Goal: Task Accomplishment & Management: Manage account settings

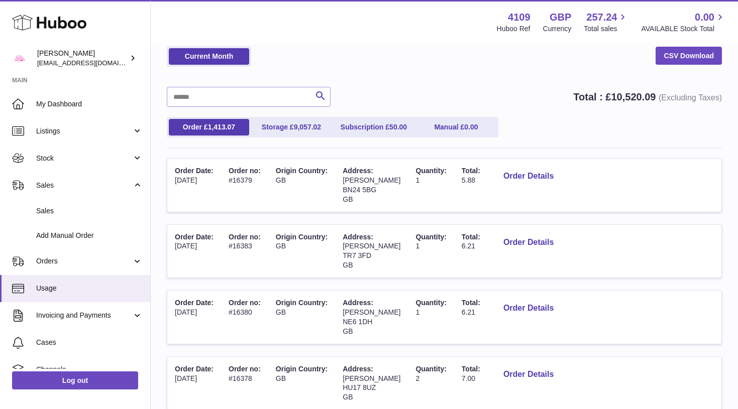
click at [55, 181] on span "Sales" at bounding box center [84, 186] width 96 height 10
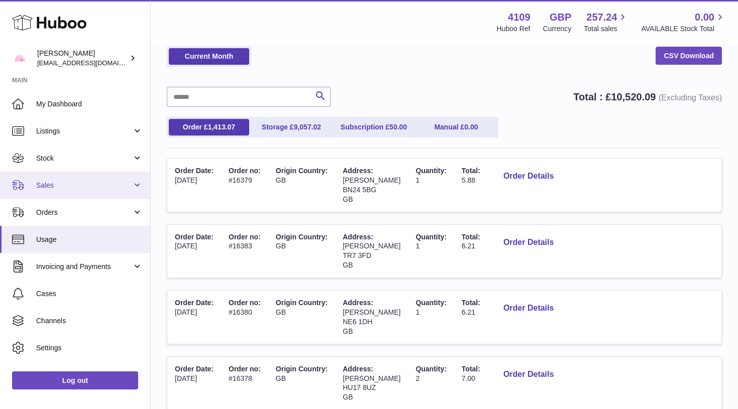
click at [53, 188] on span "Sales" at bounding box center [84, 186] width 96 height 10
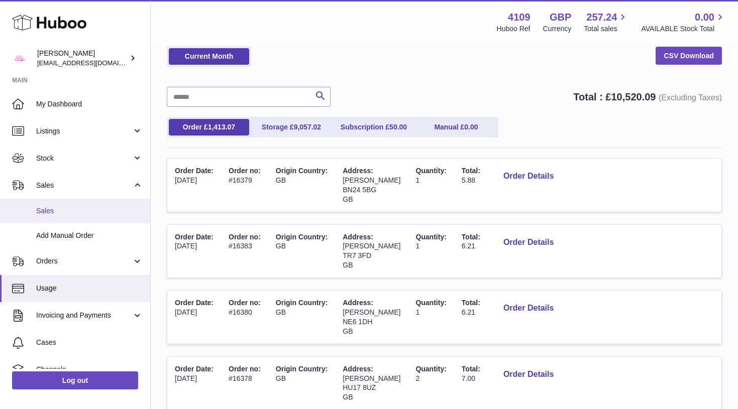
click at [53, 208] on span "Sales" at bounding box center [89, 211] width 106 height 10
click at [56, 26] on use at bounding box center [49, 23] width 74 height 16
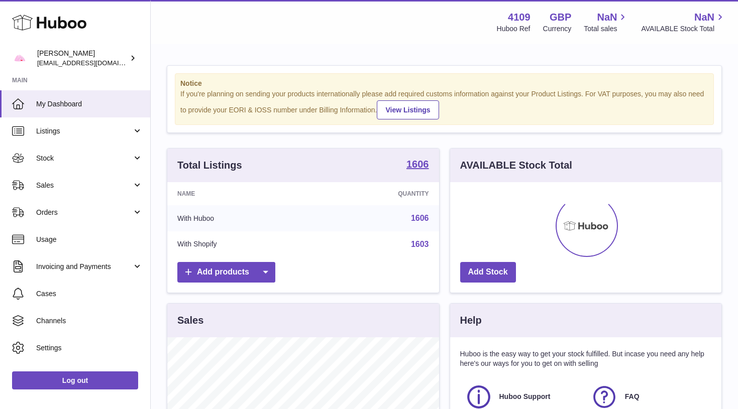
scroll to position [157, 271]
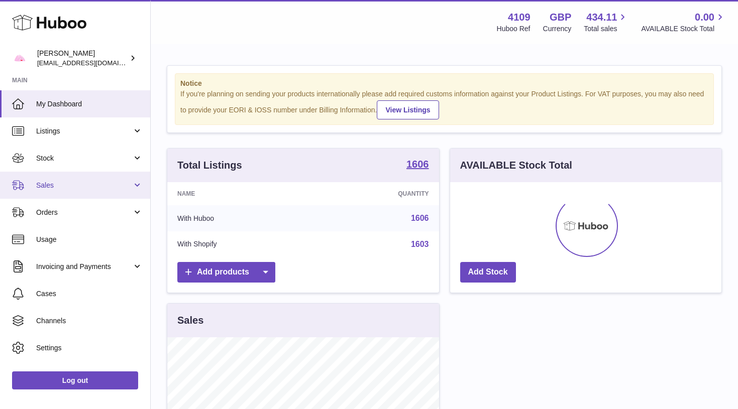
click at [97, 183] on span "Sales" at bounding box center [84, 186] width 96 height 10
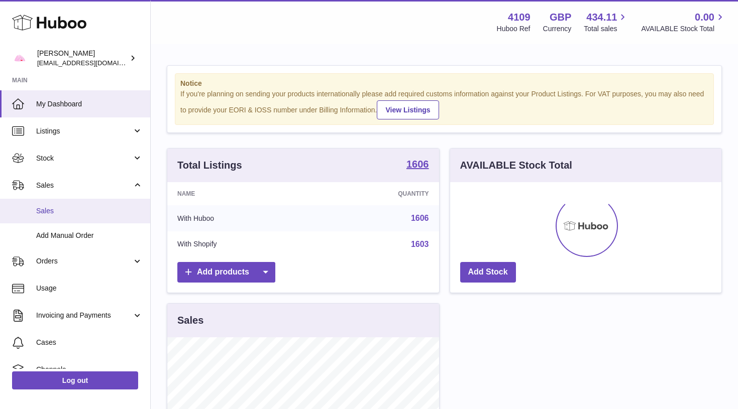
click at [87, 211] on span "Sales" at bounding box center [89, 211] width 106 height 10
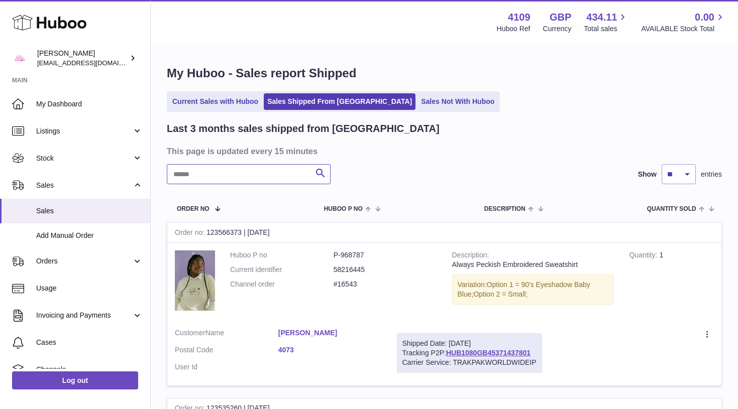
click at [291, 171] on input "text" at bounding box center [249, 174] width 164 height 20
paste input "*******"
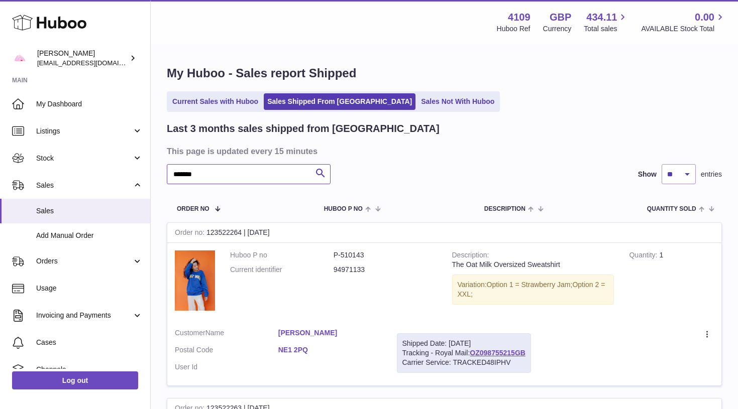
type input "*******"
drag, startPoint x: 542, startPoint y: 353, endPoint x: 490, endPoint y: 352, distance: 52.2
click at [490, 352] on tr "Order no 123522264 | 26th Aug Huboo P no P-510143 Current identifier 94971133 D…" at bounding box center [444, 304] width 555 height 164
click at [557, 347] on td "Create a ticket Duplicate Order" at bounding box center [629, 353] width 183 height 65
drag, startPoint x: 536, startPoint y: 351, endPoint x: 474, endPoint y: 352, distance: 62.3
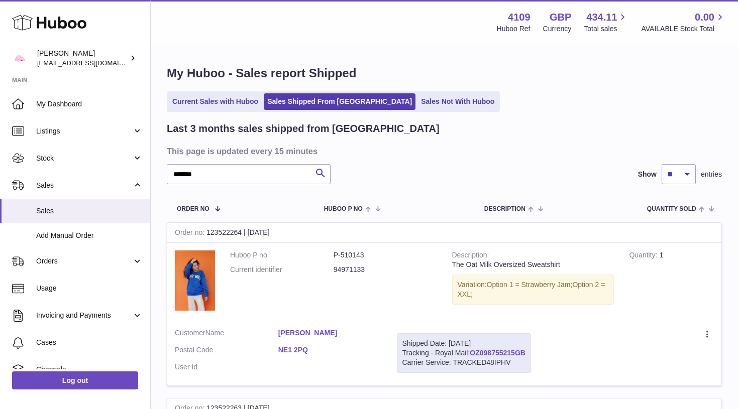
click at [474, 352] on td "Shipped Date: 26th Aug 2025 Tracking - Royal Mail: OZ098755215GB Carrier Servic…" at bounding box center [463, 353] width 149 height 65
copy div "OZ098755215GB"
click at [122, 284] on span "Usage" at bounding box center [89, 289] width 106 height 10
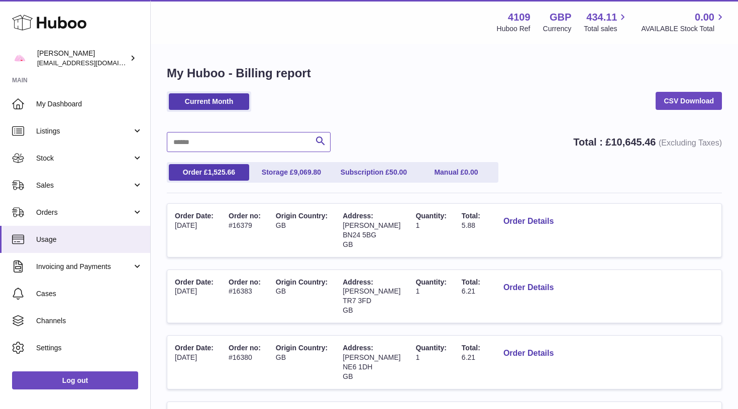
click at [248, 147] on input "text" at bounding box center [249, 142] width 164 height 20
paste input "*******"
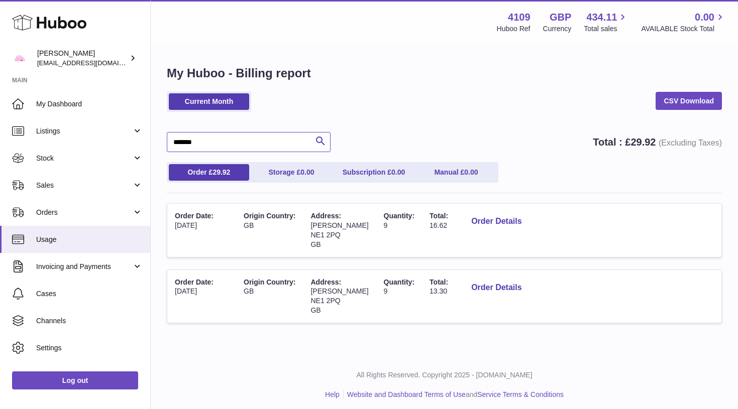
click at [266, 146] on input "*******" at bounding box center [249, 142] width 164 height 20
paste input "*"
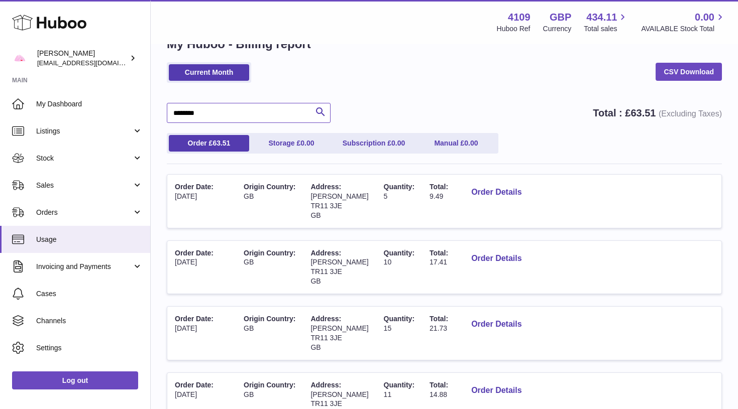
scroll to position [25, 0]
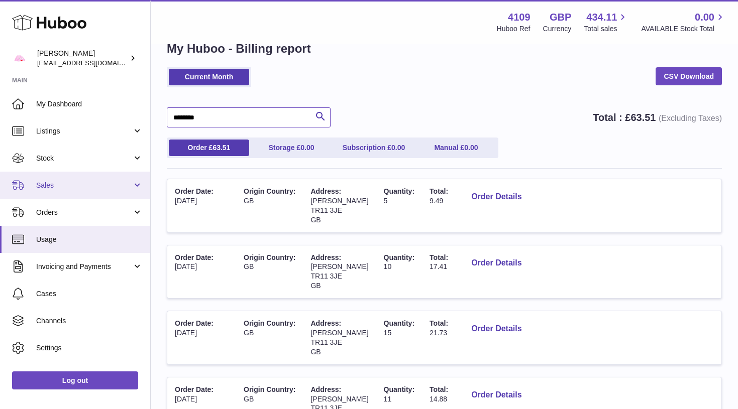
type input "********"
click at [72, 194] on link "Sales" at bounding box center [75, 185] width 150 height 27
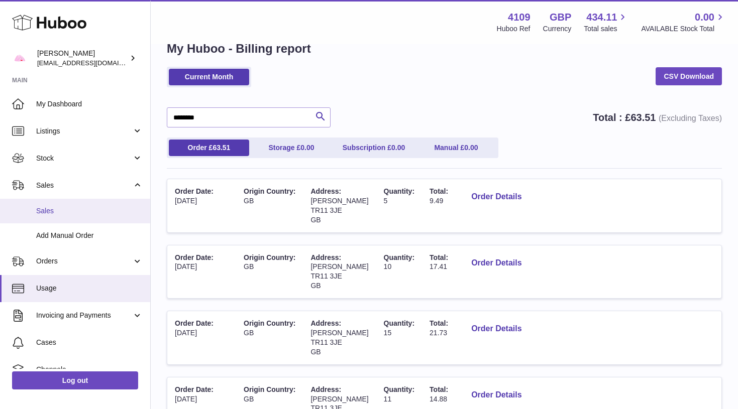
click at [69, 213] on span "Sales" at bounding box center [89, 211] width 106 height 10
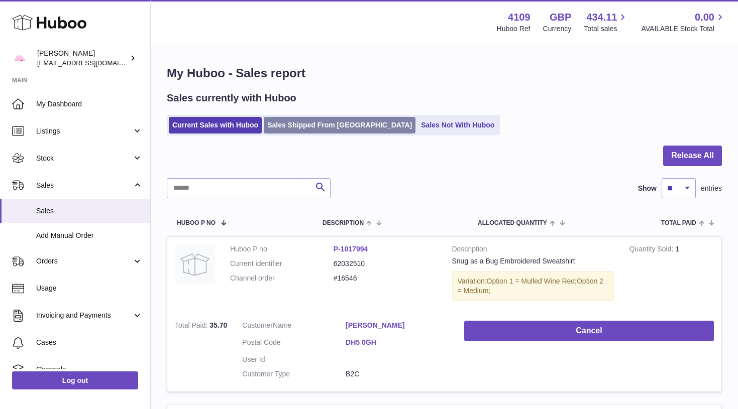
click at [302, 133] on link "Sales Shipped From [GEOGRAPHIC_DATA]" at bounding box center [340, 125] width 152 height 17
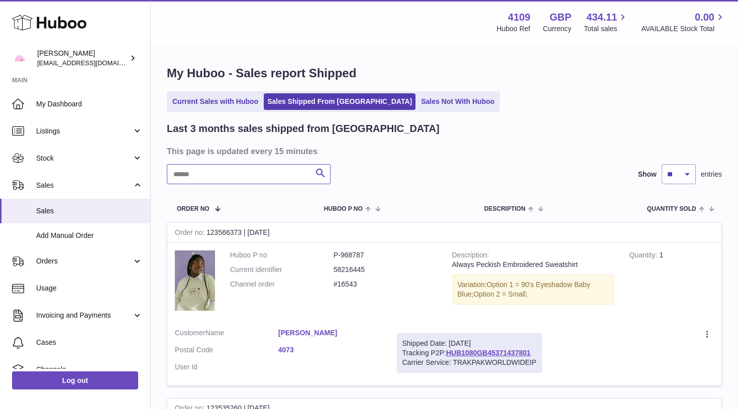
click at [247, 176] on input "text" at bounding box center [249, 174] width 164 height 20
paste input "********"
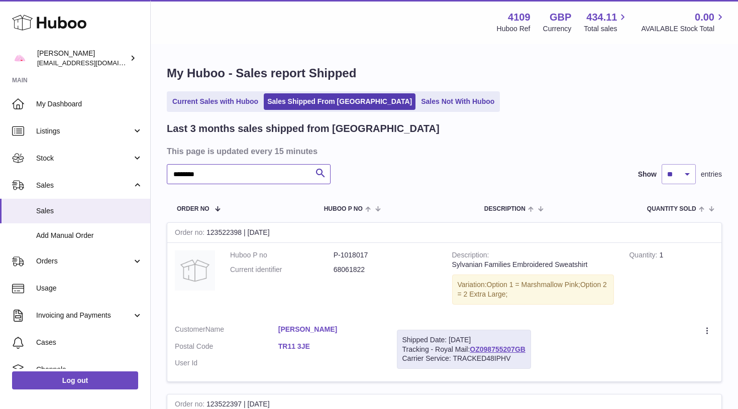
type input "********"
drag, startPoint x: 533, startPoint y: 345, endPoint x: 474, endPoint y: 344, distance: 58.8
click at [474, 344] on td "Shipped Date: 26th Aug 2025 Tracking - Royal Mail: OZ098755207GB Carrier Servic…" at bounding box center [463, 349] width 149 height 65
copy div "OZ098755207GB"
click at [417, 104] on link "Sales Not With Huboo" at bounding box center [457, 101] width 80 height 17
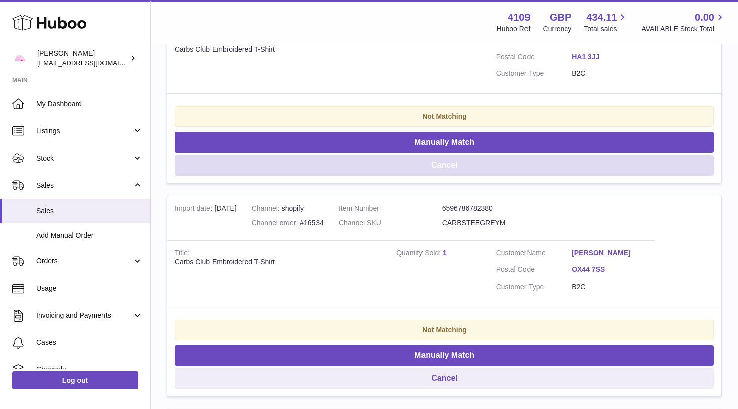
scroll to position [349, 0]
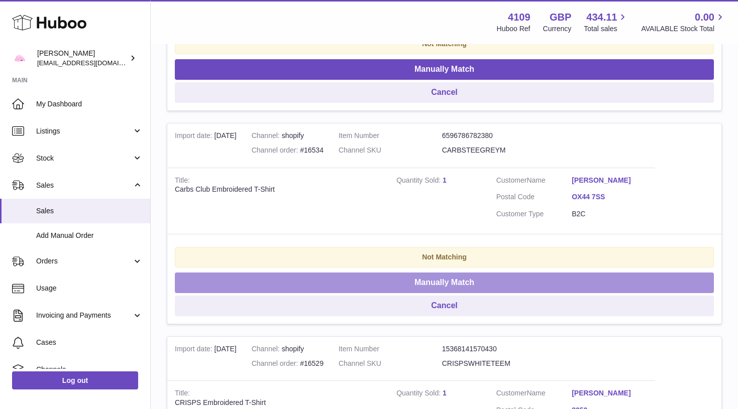
click at [435, 275] on button "Manually Match" at bounding box center [444, 283] width 539 height 21
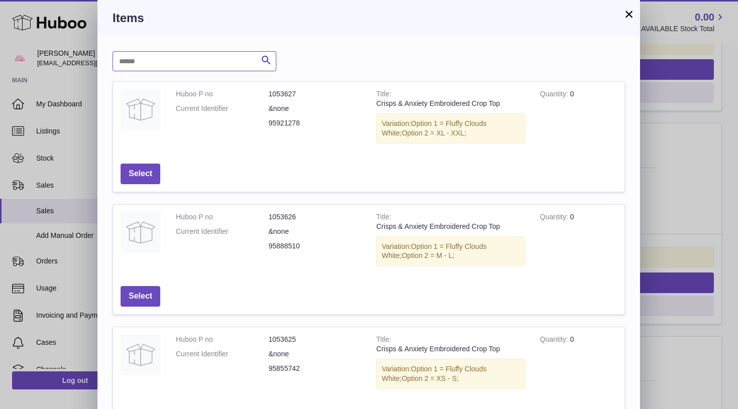
click at [176, 61] on input "text" at bounding box center [195, 61] width 164 height 20
type input "*****"
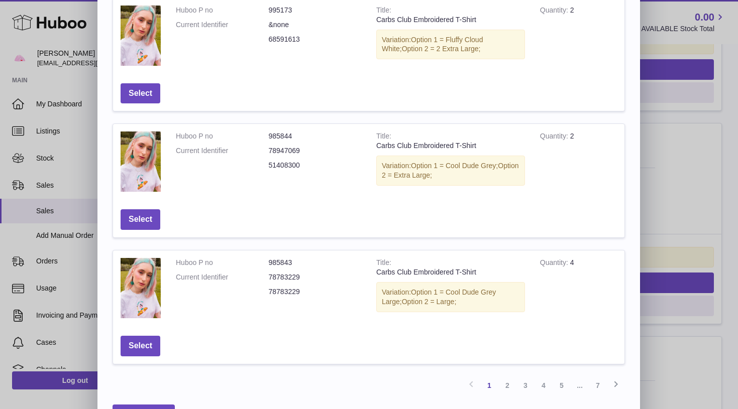
scroll to position [340, 0]
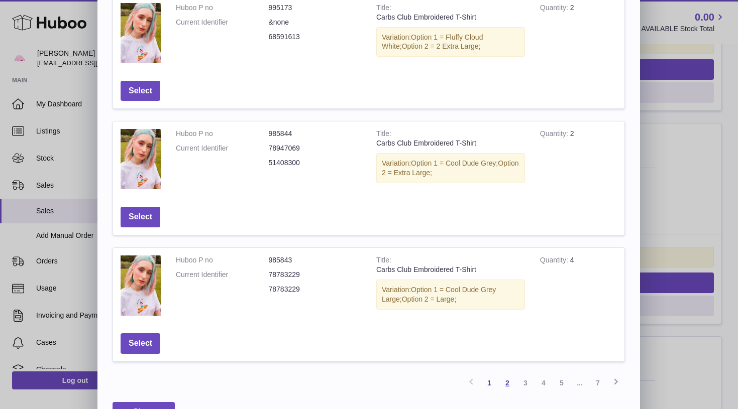
click at [509, 381] on link "2" at bounding box center [507, 383] width 18 height 18
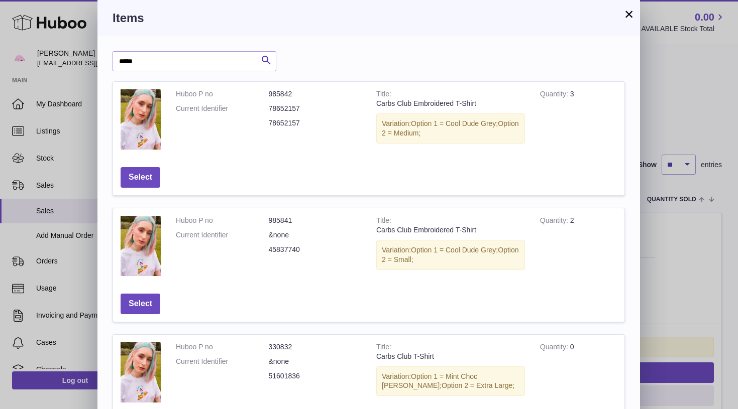
scroll to position [0, 0]
click at [146, 176] on button "Select" at bounding box center [141, 177] width 40 height 21
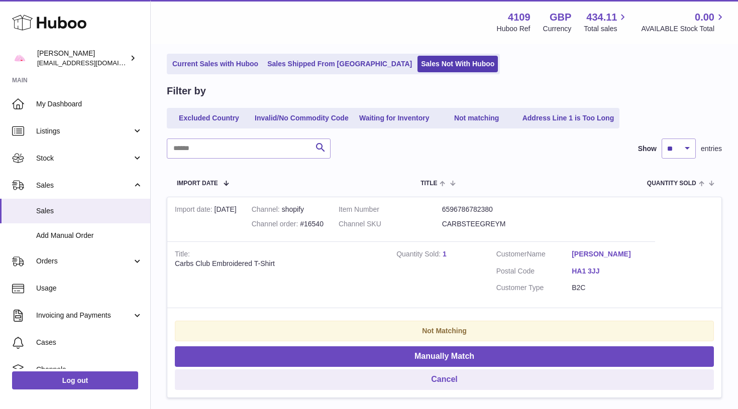
scroll to position [63, 0]
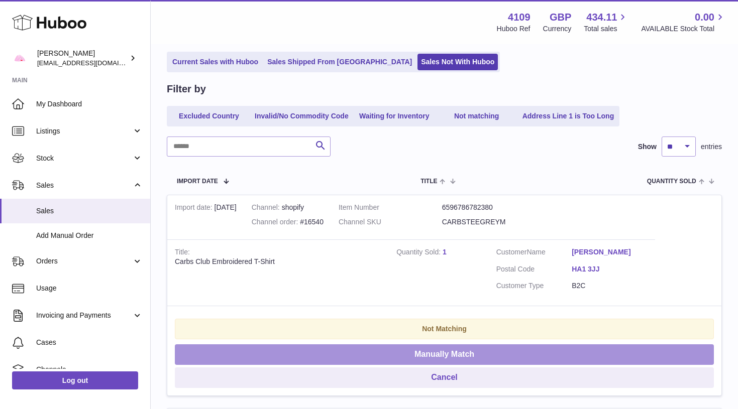
click at [437, 349] on button "Manually Match" at bounding box center [444, 355] width 539 height 21
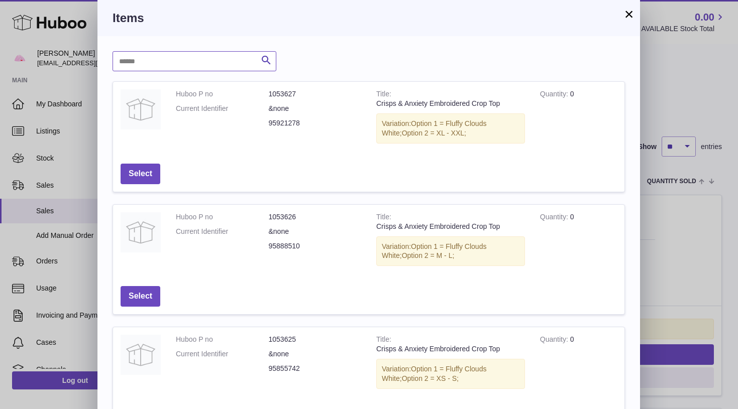
click at [200, 64] on input "text" at bounding box center [195, 61] width 164 height 20
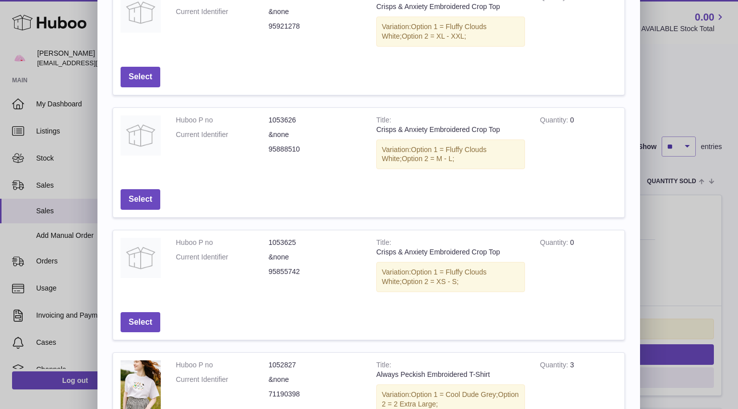
type input "*****"
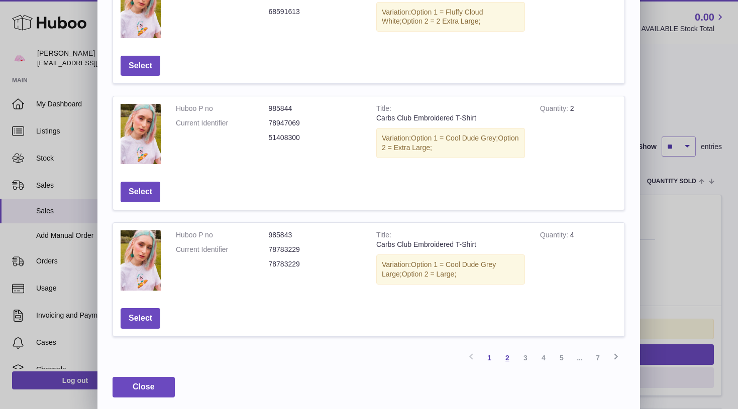
scroll to position [364, 0]
click at [510, 354] on link "2" at bounding box center [507, 359] width 18 height 18
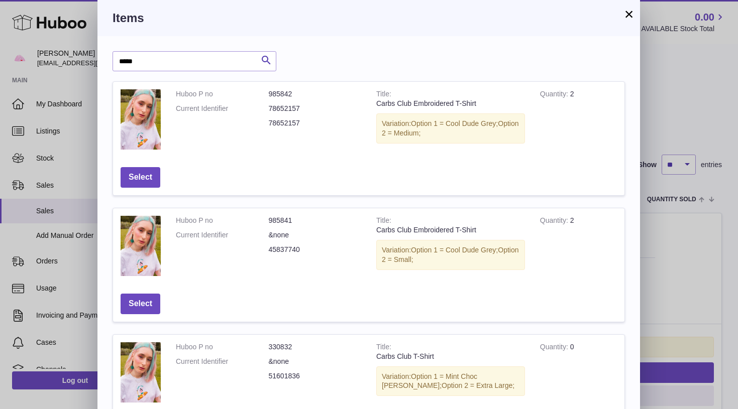
scroll to position [0, 0]
click at [146, 171] on button "Select" at bounding box center [141, 177] width 40 height 21
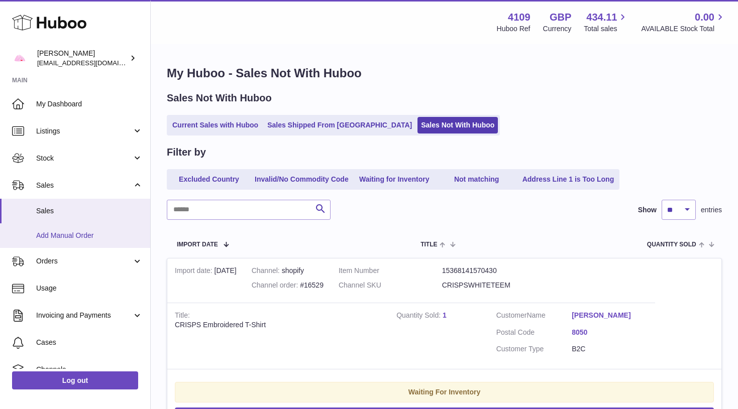
click at [98, 242] on link "Add Manual Order" at bounding box center [75, 236] width 150 height 25
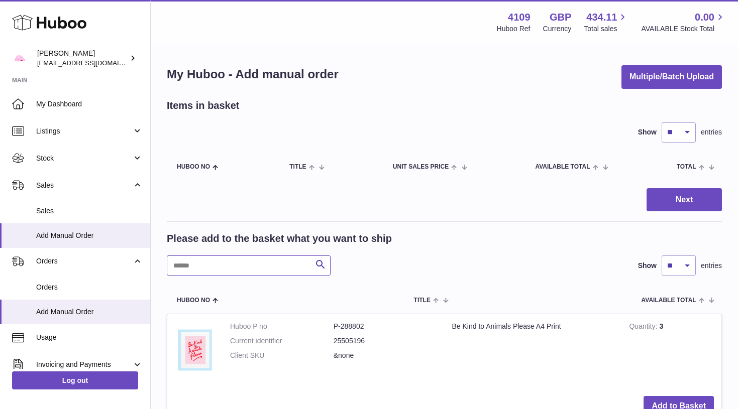
click at [192, 263] on input "text" at bounding box center [249, 266] width 164 height 20
type input "******"
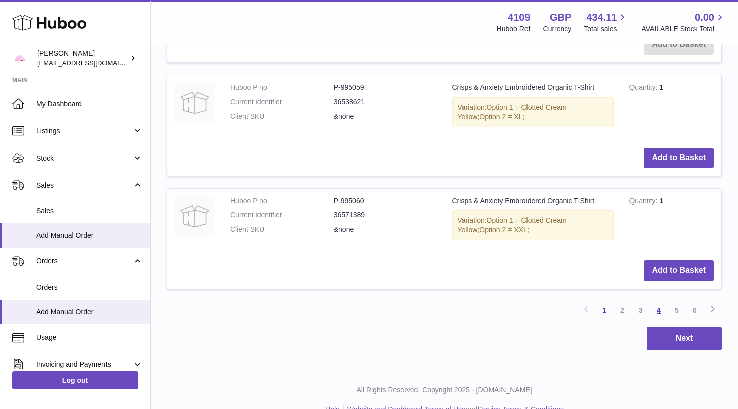
click at [660, 301] on link "4" at bounding box center [658, 310] width 18 height 18
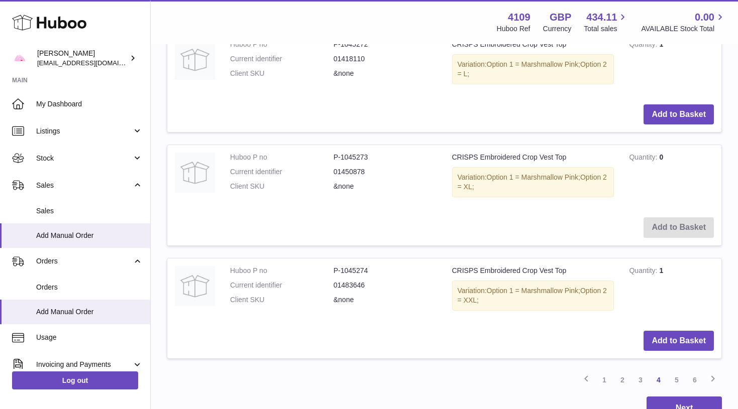
scroll to position [1097, 0]
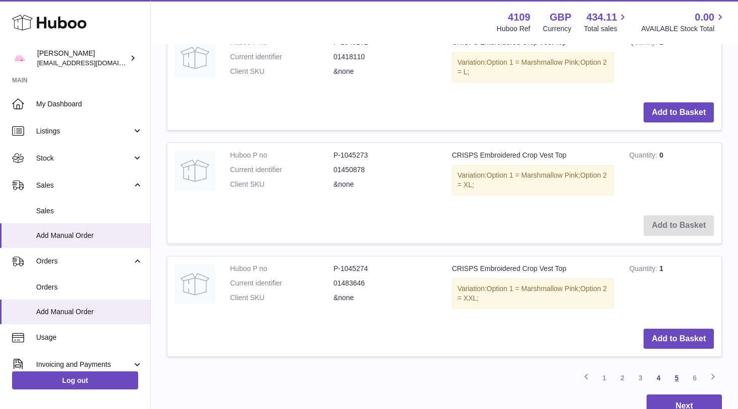
click at [678, 369] on link "5" at bounding box center [676, 378] width 18 height 18
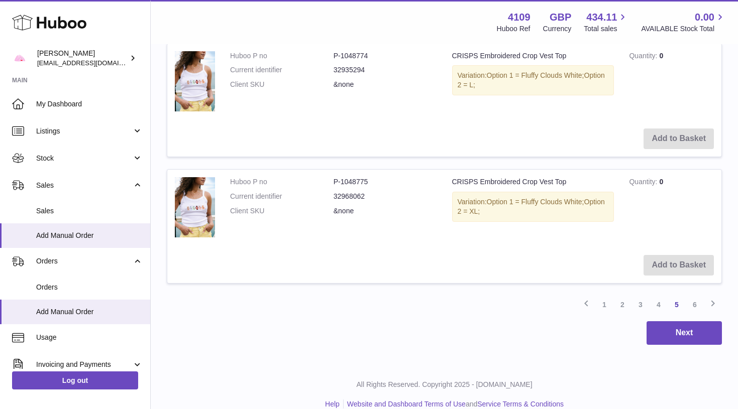
scroll to position [1215, 0]
click at [692, 297] on link "6" at bounding box center [695, 306] width 18 height 18
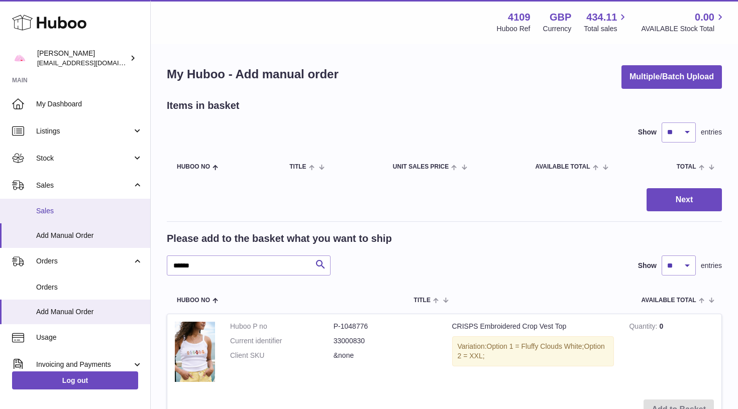
click at [62, 213] on span "Sales" at bounding box center [89, 211] width 106 height 10
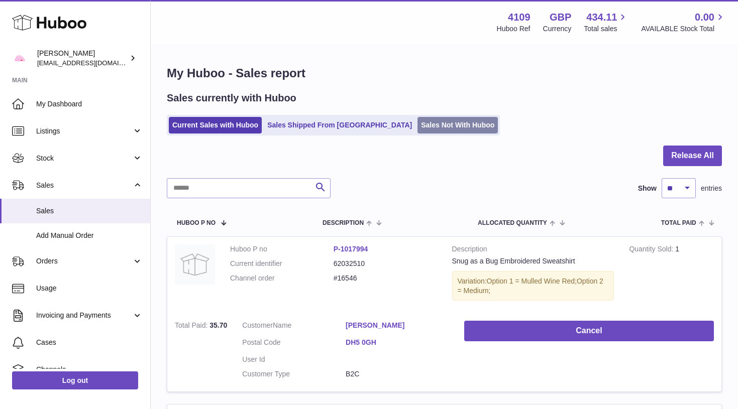
click at [417, 126] on link "Sales Not With Huboo" at bounding box center [457, 125] width 80 height 17
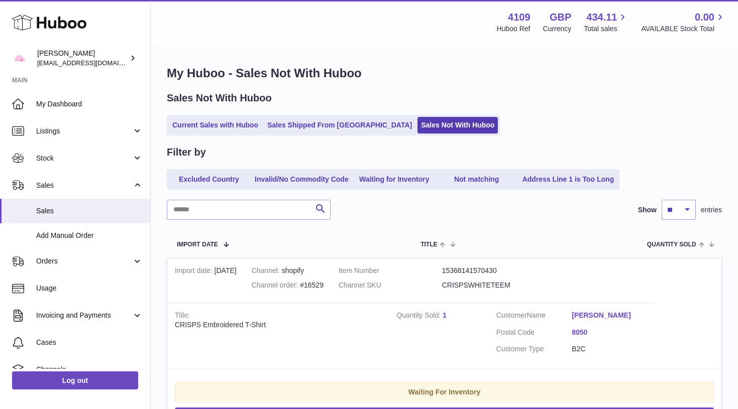
click at [67, 16] on icon at bounding box center [49, 23] width 74 height 20
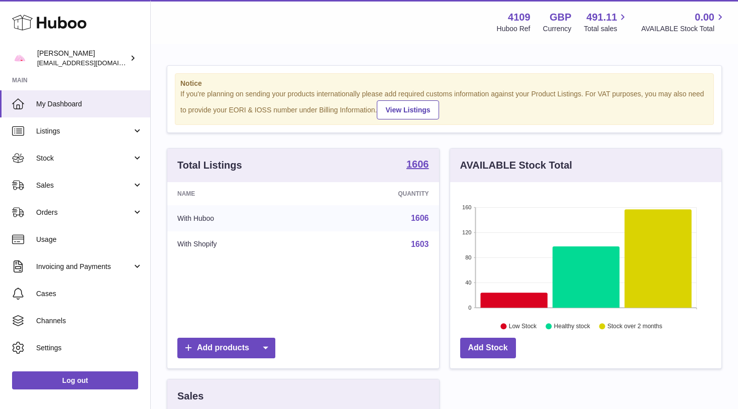
scroll to position [157, 271]
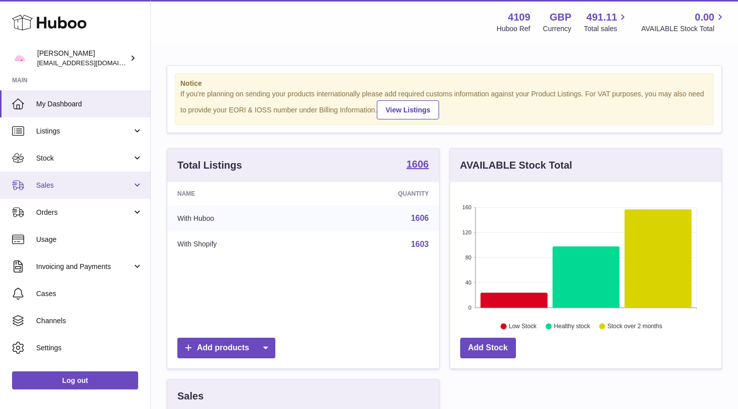
click at [51, 182] on span "Sales" at bounding box center [84, 186] width 96 height 10
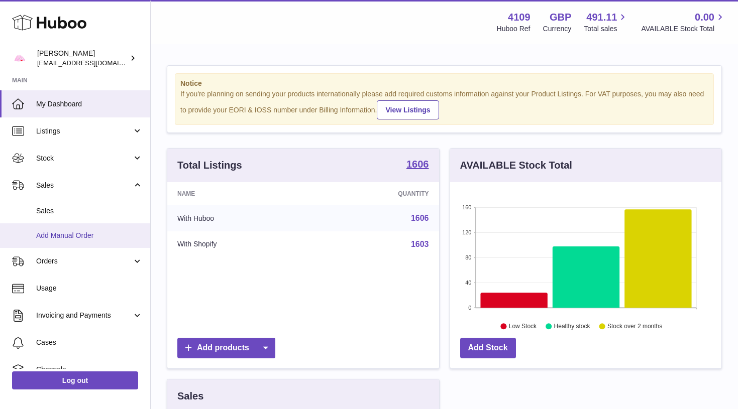
click at [80, 231] on span "Add Manual Order" at bounding box center [89, 236] width 106 height 10
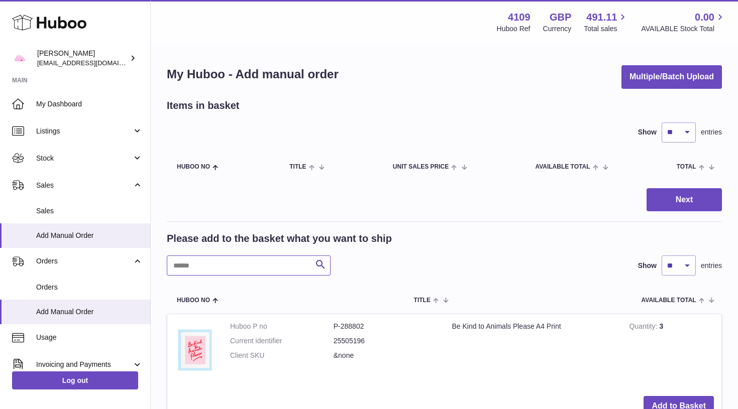
click at [249, 263] on input "text" at bounding box center [249, 266] width 164 height 20
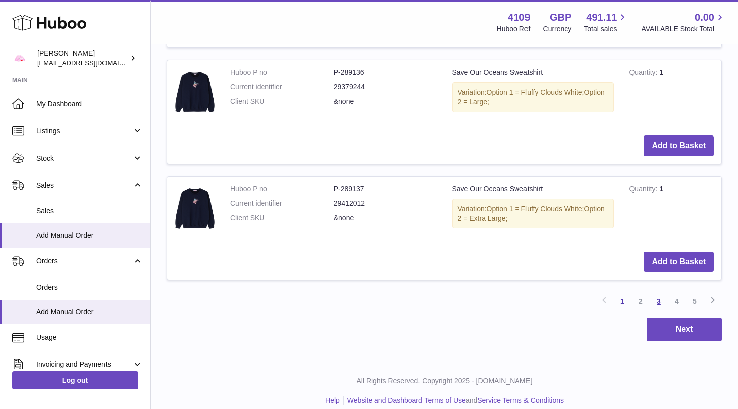
type input "********"
click at [655, 296] on link "3" at bounding box center [658, 301] width 18 height 18
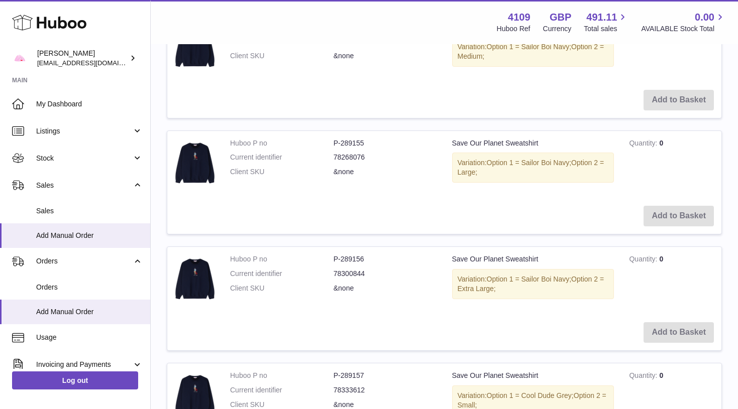
scroll to position [1205, 0]
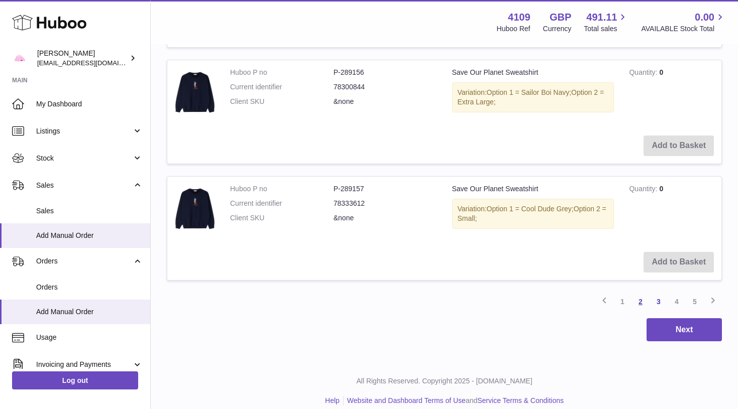
click at [636, 293] on link "2" at bounding box center [640, 302] width 18 height 18
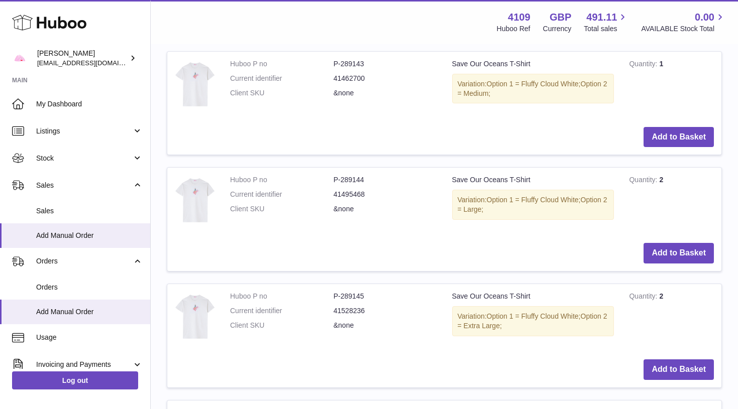
scroll to position [843, 0]
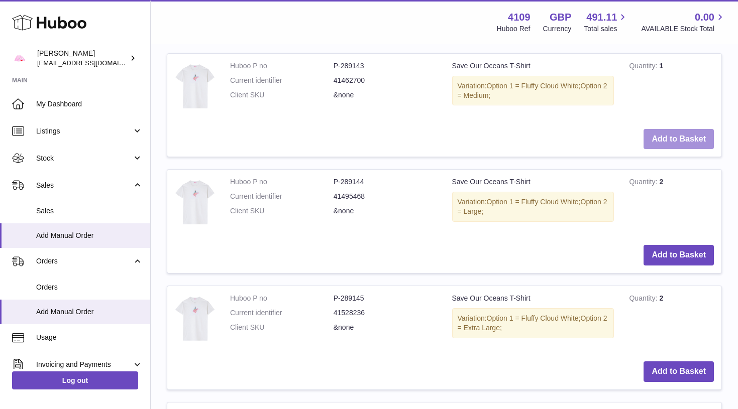
click at [677, 129] on button "Add to Basket" at bounding box center [678, 139] width 70 height 21
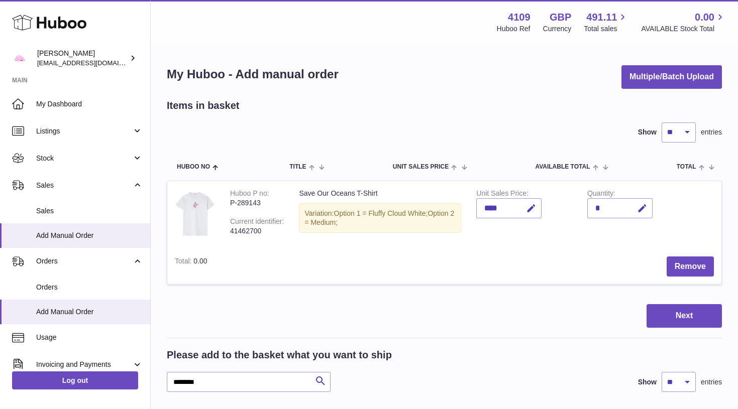
scroll to position [0, 0]
click at [677, 313] on button "Next" at bounding box center [683, 316] width 75 height 24
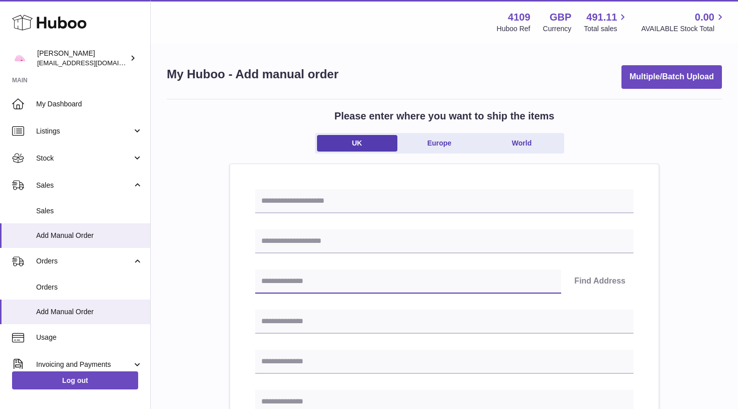
paste input "******"
type input "******"
click at [607, 276] on button "Find Address" at bounding box center [599, 282] width 67 height 24
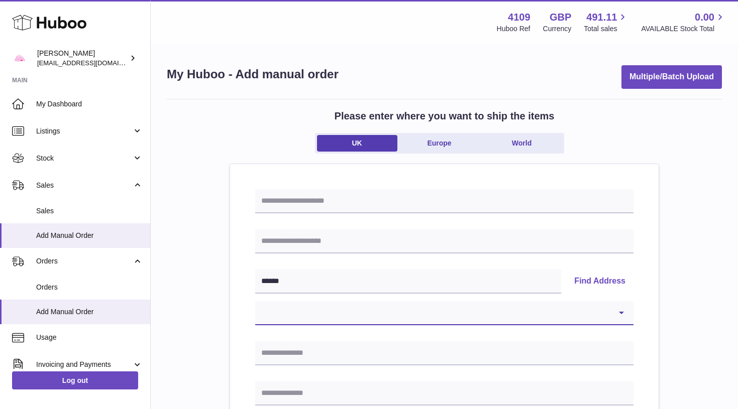
select select "**"
type input "**********"
type input "****"
type input "******"
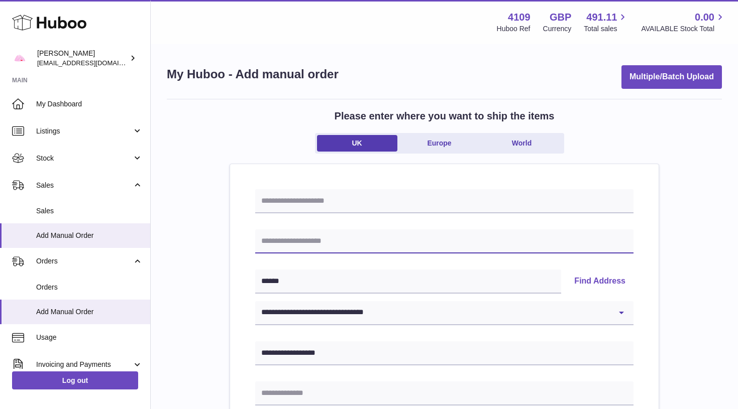
paste input "**********"
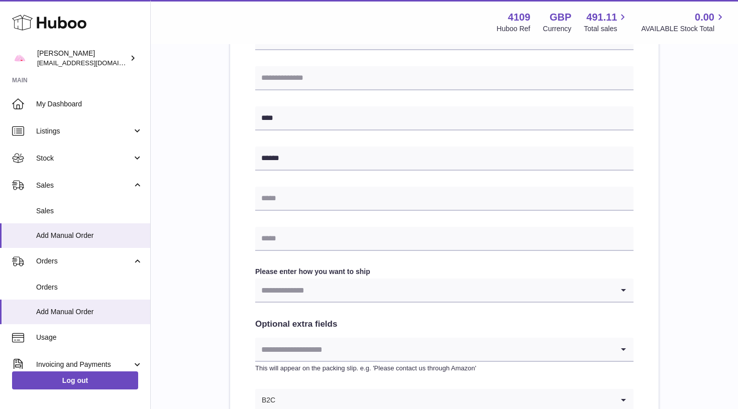
scroll to position [358, 0]
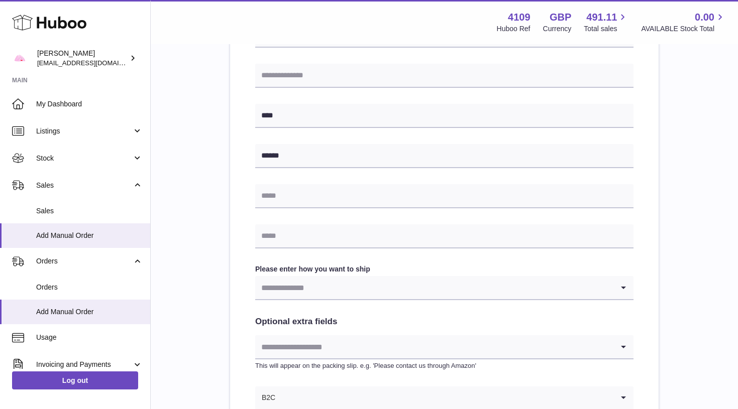
type input "**********"
click at [305, 286] on input "Search for option" at bounding box center [434, 287] width 358 height 23
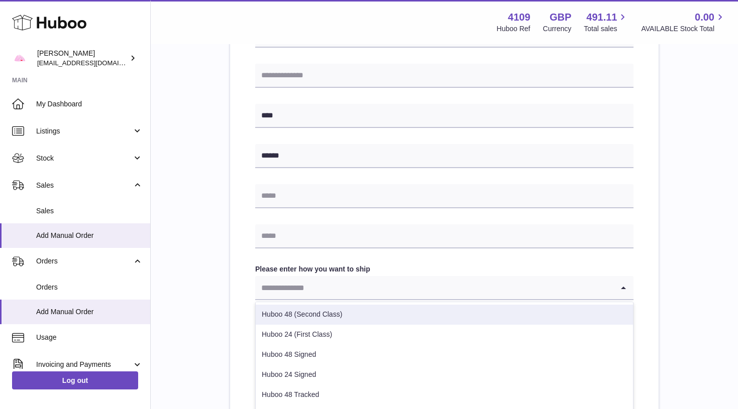
click at [305, 320] on li "Huboo 48 (Second Class)" at bounding box center [444, 315] width 377 height 20
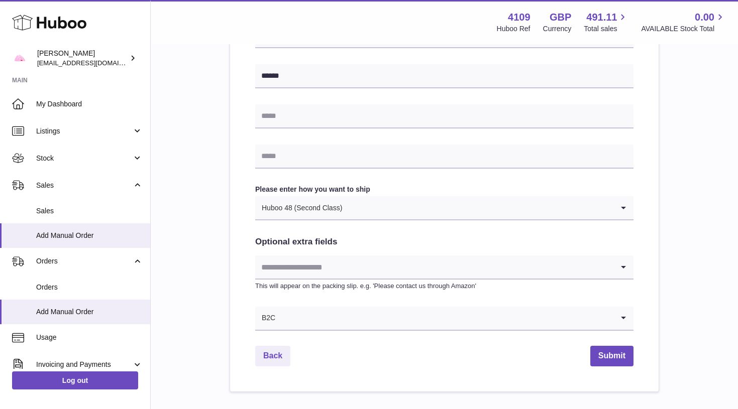
scroll to position [439, 0]
click at [614, 353] on button "Submit" at bounding box center [611, 355] width 43 height 21
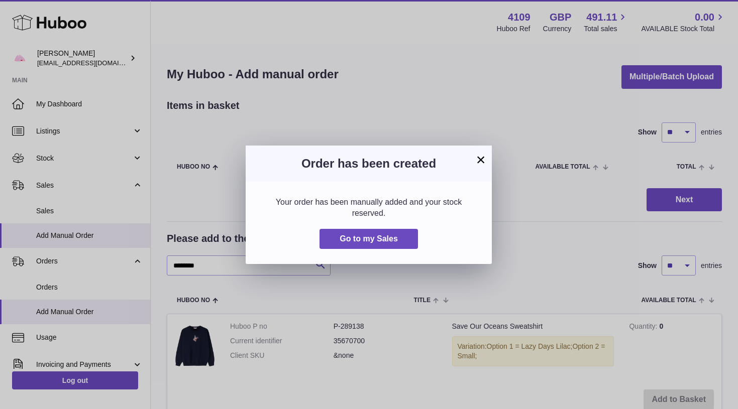
click at [480, 162] on button "×" at bounding box center [481, 160] width 12 height 12
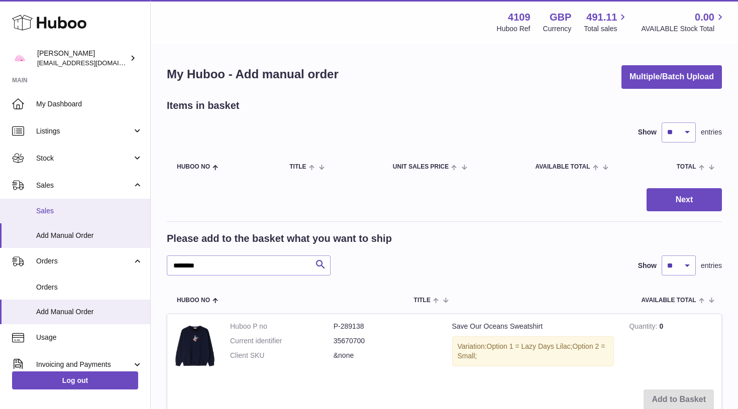
click at [71, 212] on span "Sales" at bounding box center [89, 211] width 106 height 10
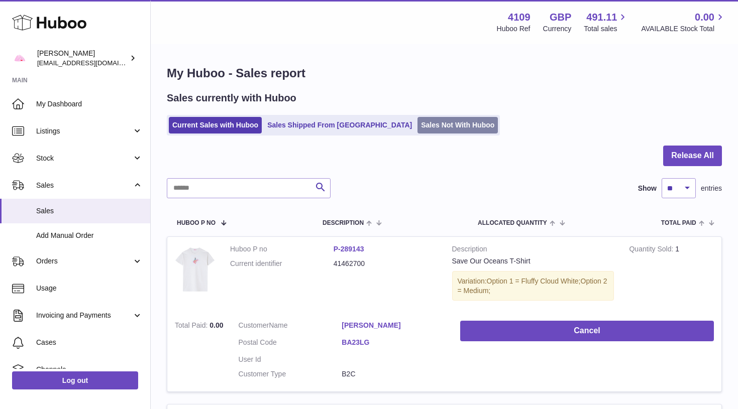
click at [417, 119] on link "Sales Not With Huboo" at bounding box center [457, 125] width 80 height 17
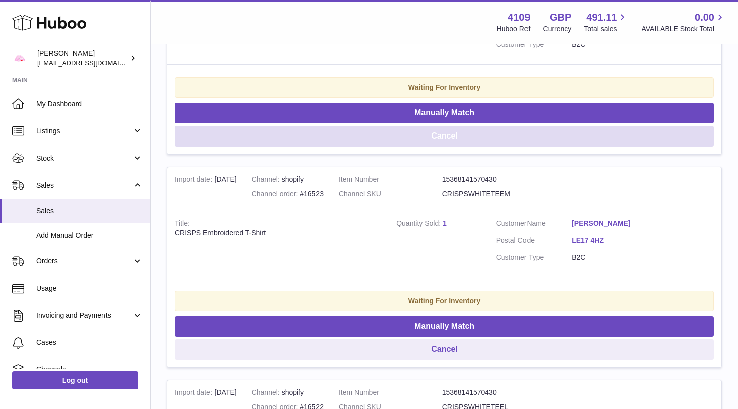
scroll to position [519, 0]
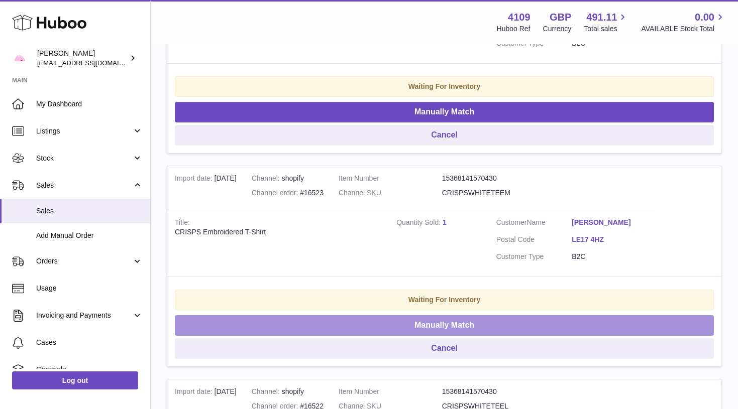
click at [450, 319] on button "Manually Match" at bounding box center [444, 325] width 539 height 21
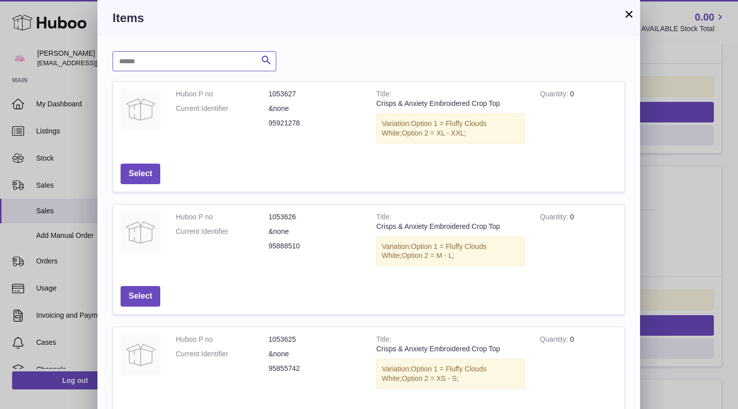
click at [209, 58] on input "text" at bounding box center [195, 61] width 164 height 20
type input "*****"
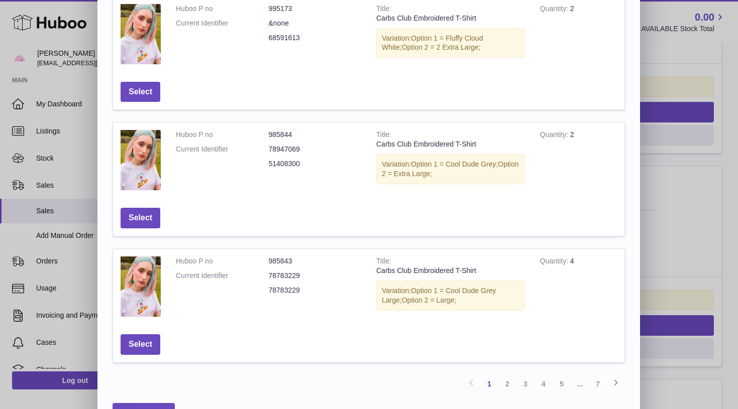
scroll to position [341, 0]
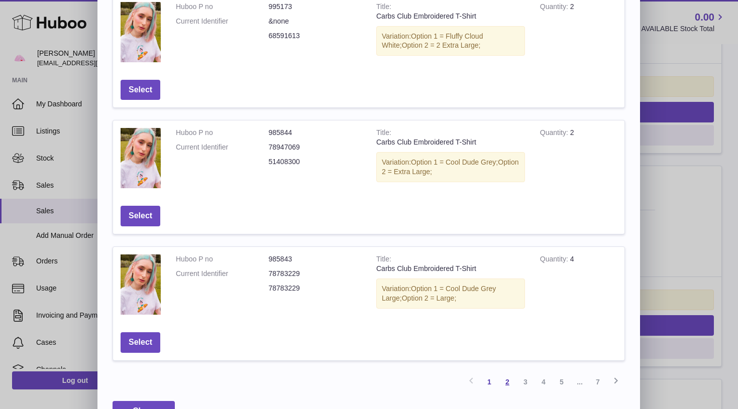
click at [510, 378] on link "2" at bounding box center [507, 382] width 18 height 18
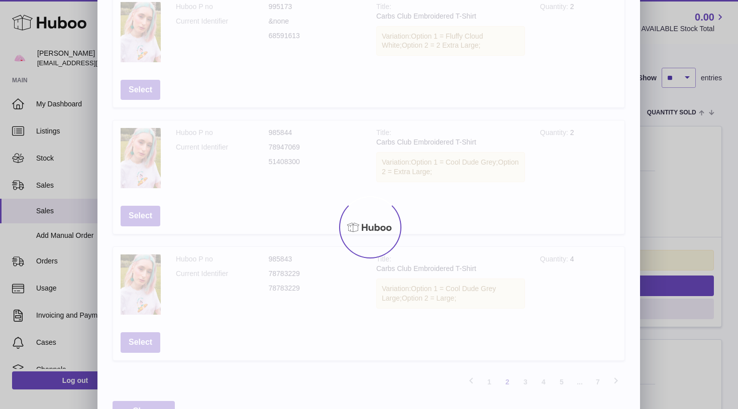
scroll to position [45, 0]
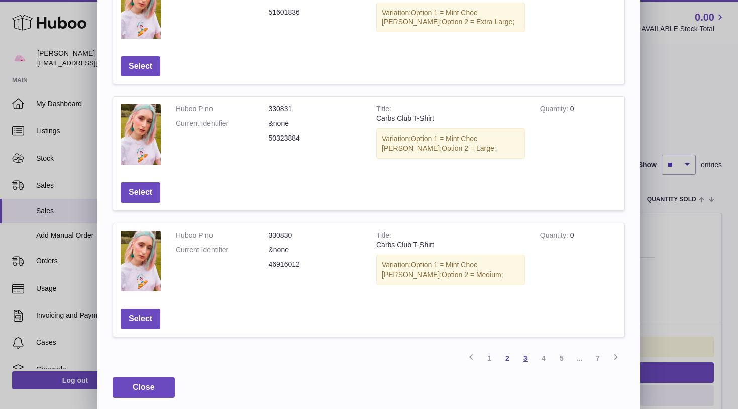
click at [529, 355] on link "3" at bounding box center [525, 359] width 18 height 18
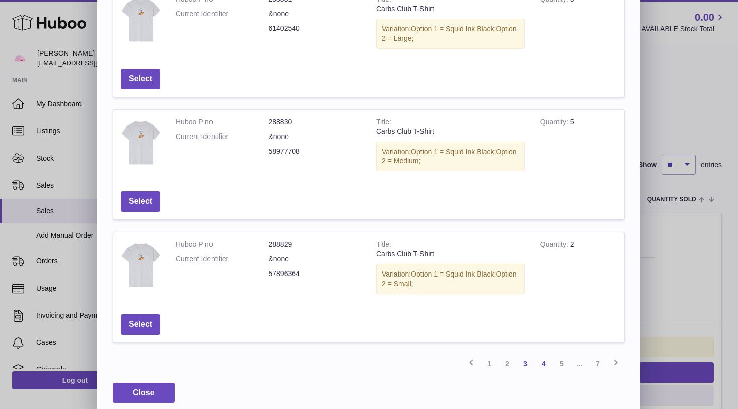
click at [544, 355] on link "4" at bounding box center [543, 364] width 18 height 18
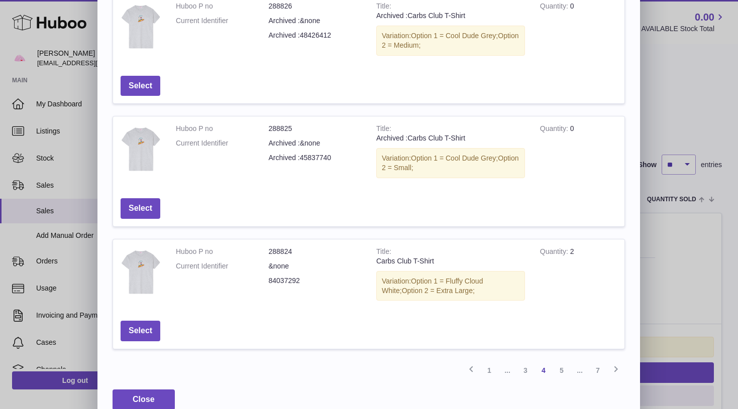
scroll to position [336, 0]
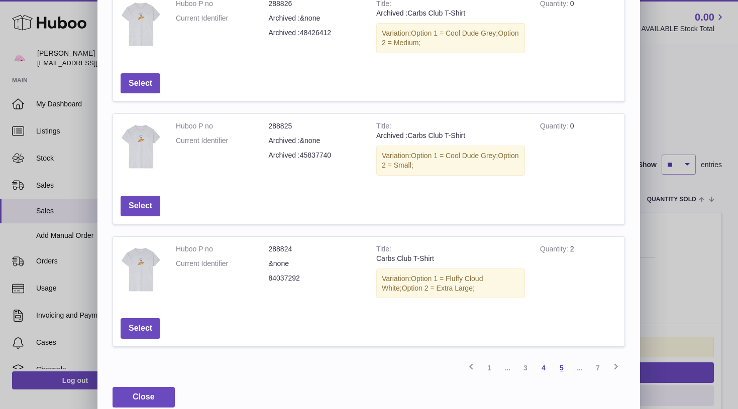
click at [560, 359] on link "5" at bounding box center [561, 368] width 18 height 18
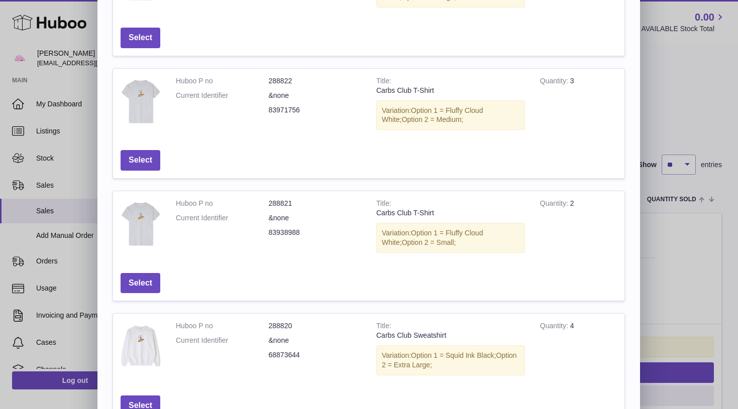
scroll to position [133, 0]
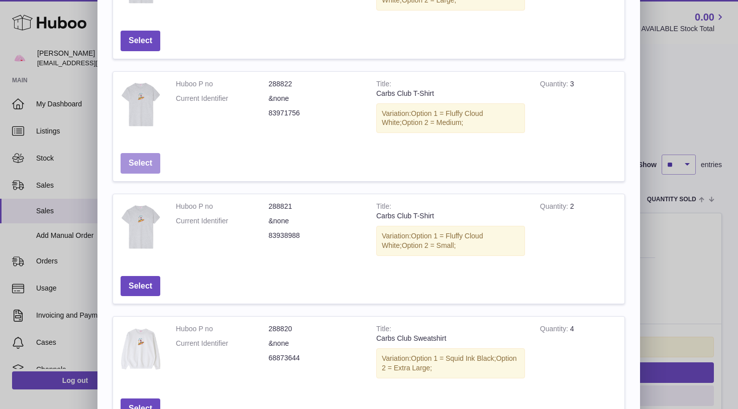
click at [144, 162] on button "Select" at bounding box center [141, 163] width 40 height 21
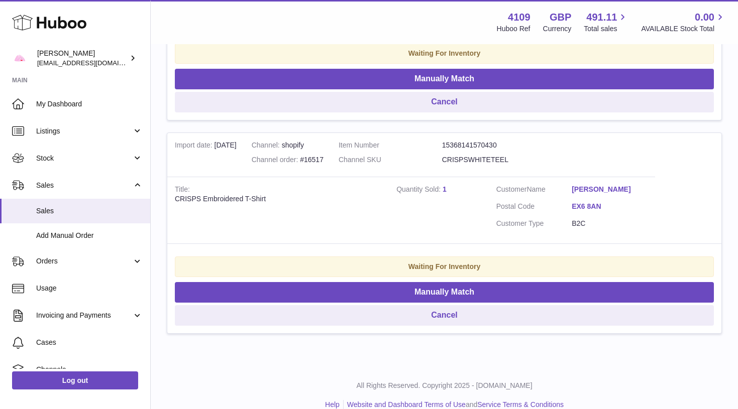
scroll to position [765, 0]
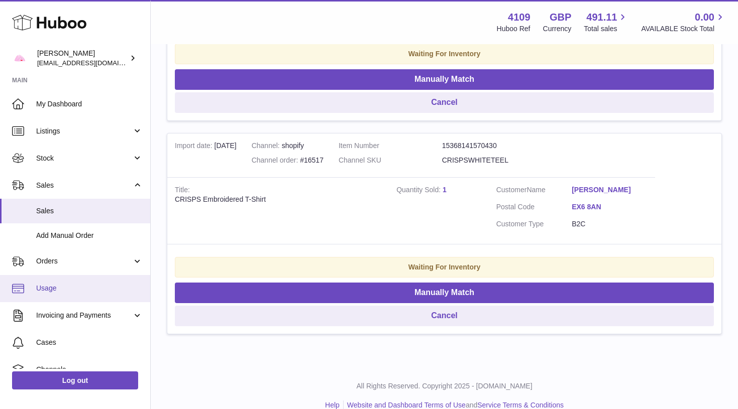
click at [66, 285] on span "Usage" at bounding box center [89, 289] width 106 height 10
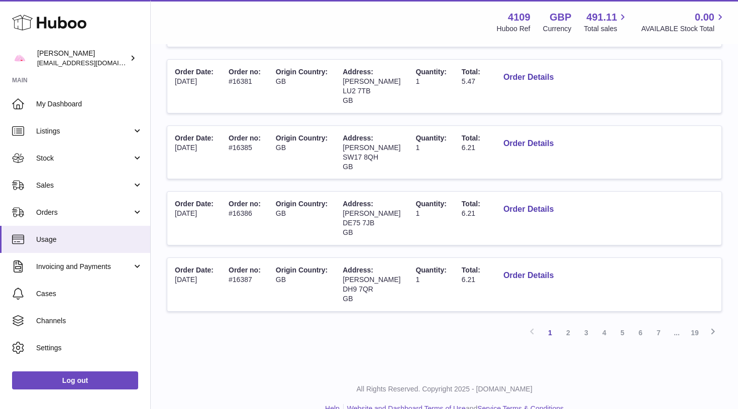
scroll to position [540, 0]
click at [611, 324] on link "4" at bounding box center [604, 333] width 18 height 18
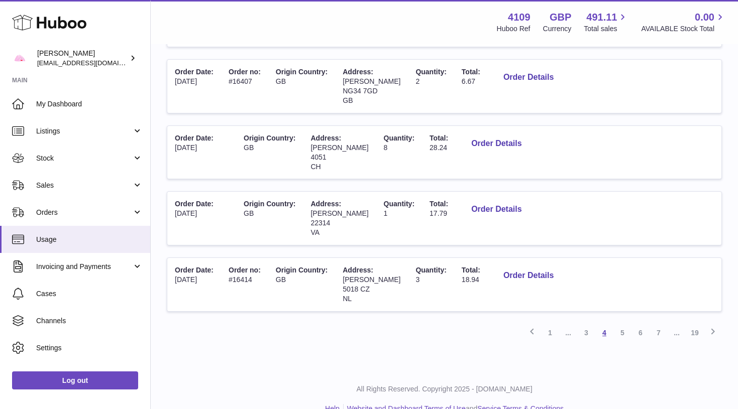
scroll to position [540, 0]
click at [640, 324] on link "6" at bounding box center [640, 333] width 18 height 18
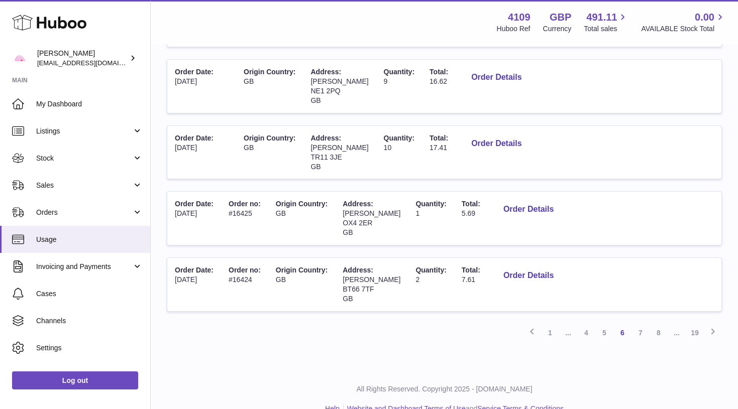
scroll to position [540, 0]
click at [490, 134] on button "Order Details" at bounding box center [496, 144] width 66 height 21
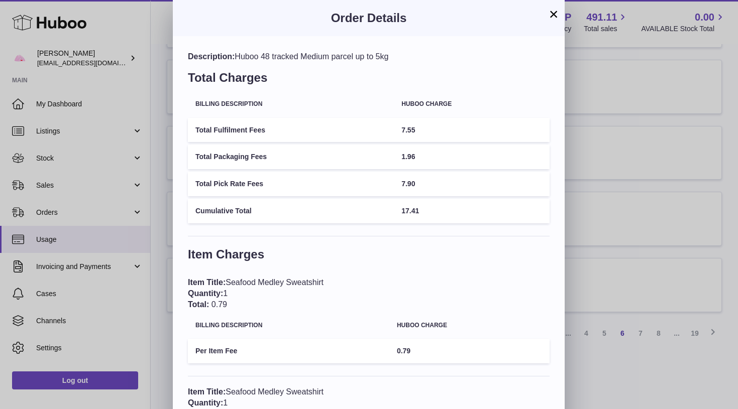
scroll to position [0, 0]
click at [557, 16] on button "×" at bounding box center [553, 14] width 12 height 12
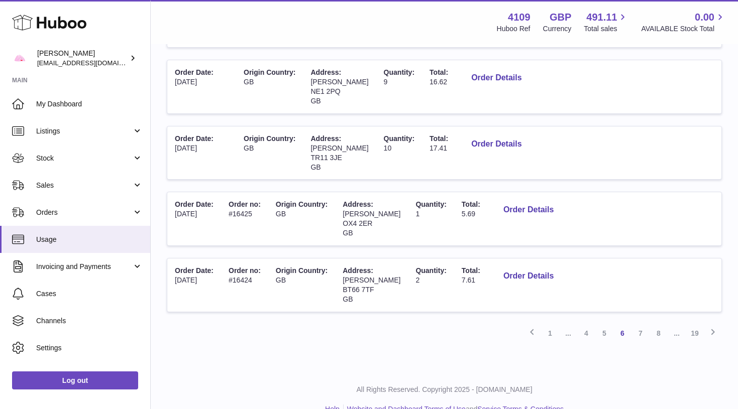
click at [281, 3] on div "Menu Huboo 4109 Huboo Ref GBP Currency 491.11 Total sales 0.00 AVAILABLE Stock …" at bounding box center [444, 22] width 587 height 44
